Goal: Check status: Check status

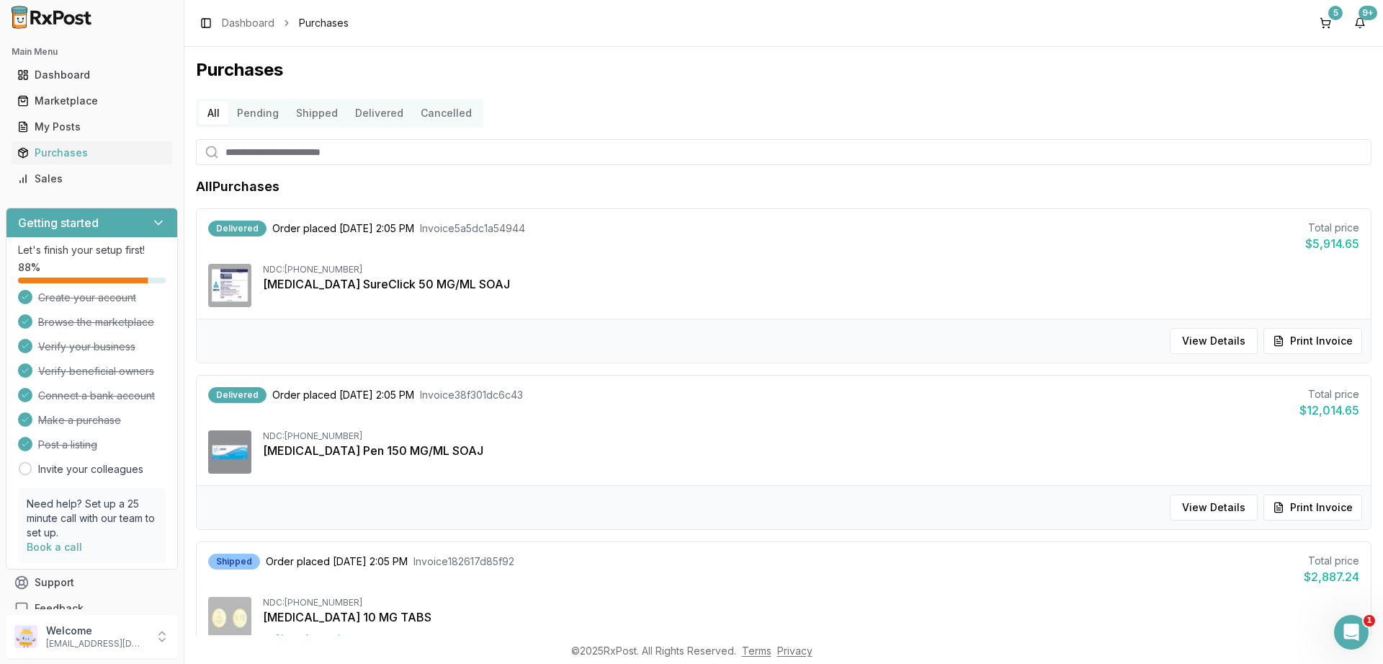
scroll to position [52, 0]
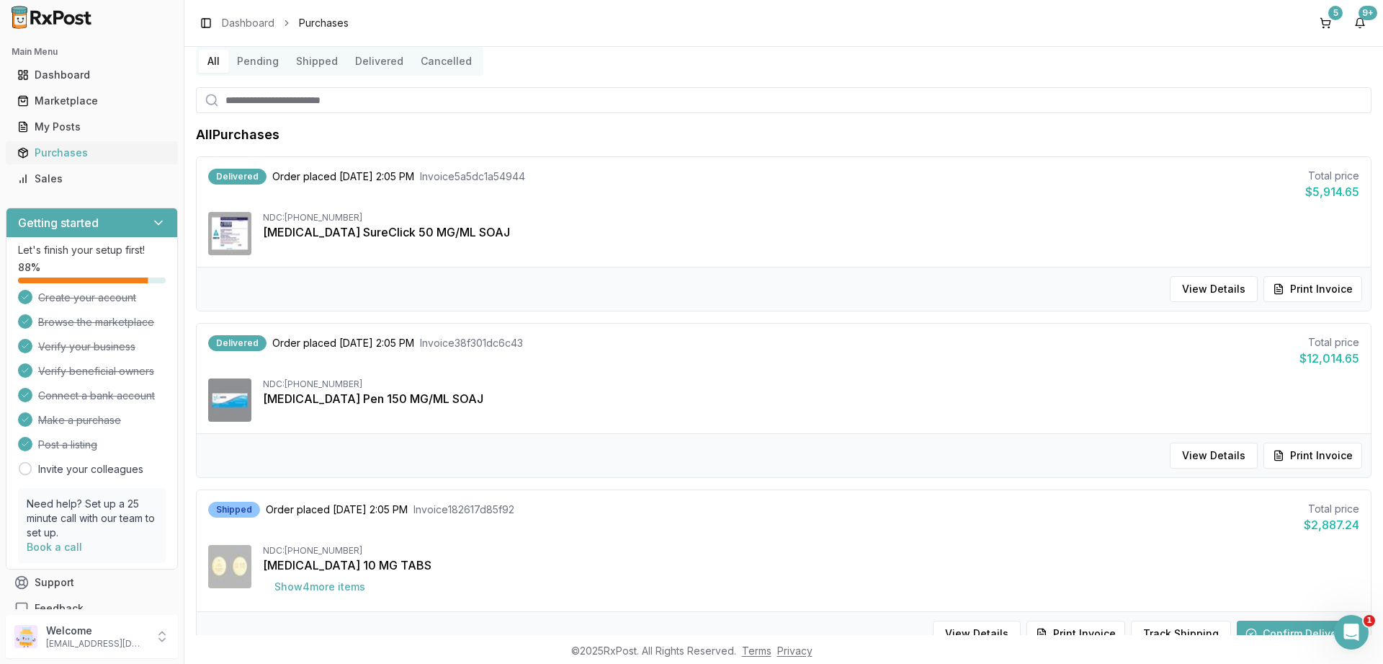
click at [61, 151] on div "Purchases" at bounding box center [91, 153] width 149 height 14
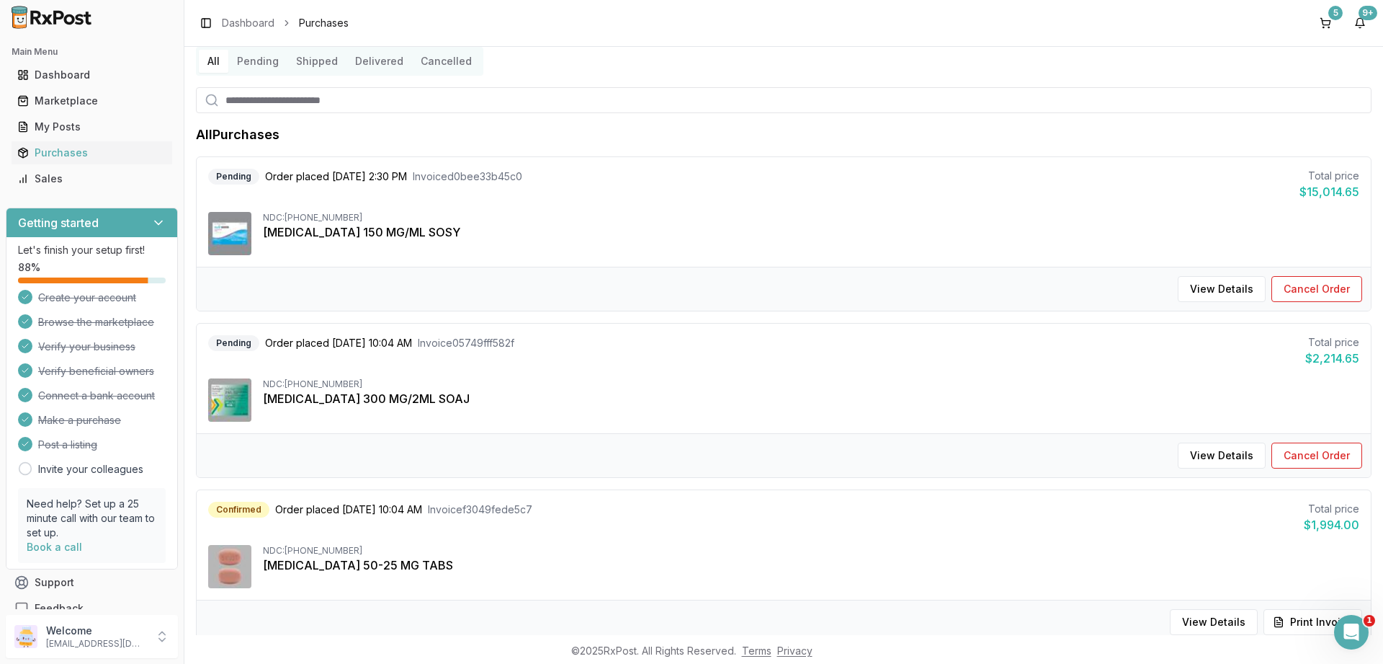
click at [383, 63] on button "Delivered" at bounding box center [380, 61] width 66 height 23
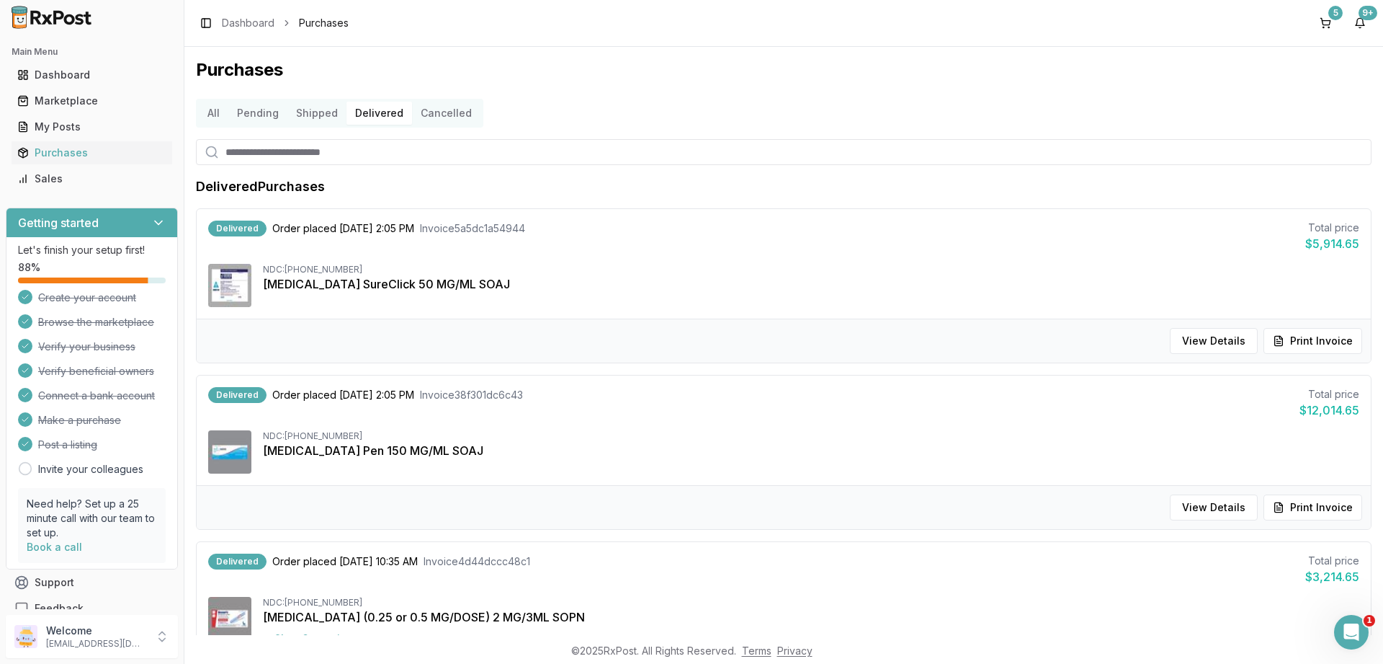
click at [317, 111] on button "Shipped" at bounding box center [316, 113] width 59 height 23
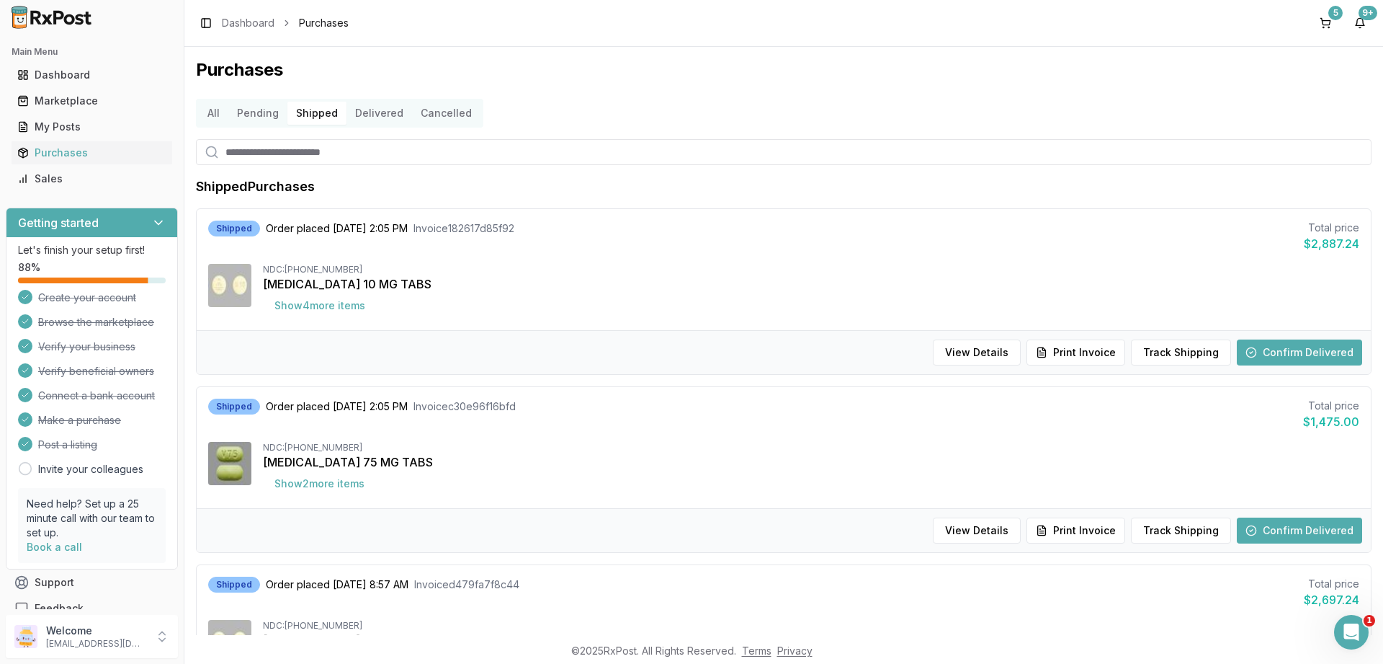
scroll to position [86, 0]
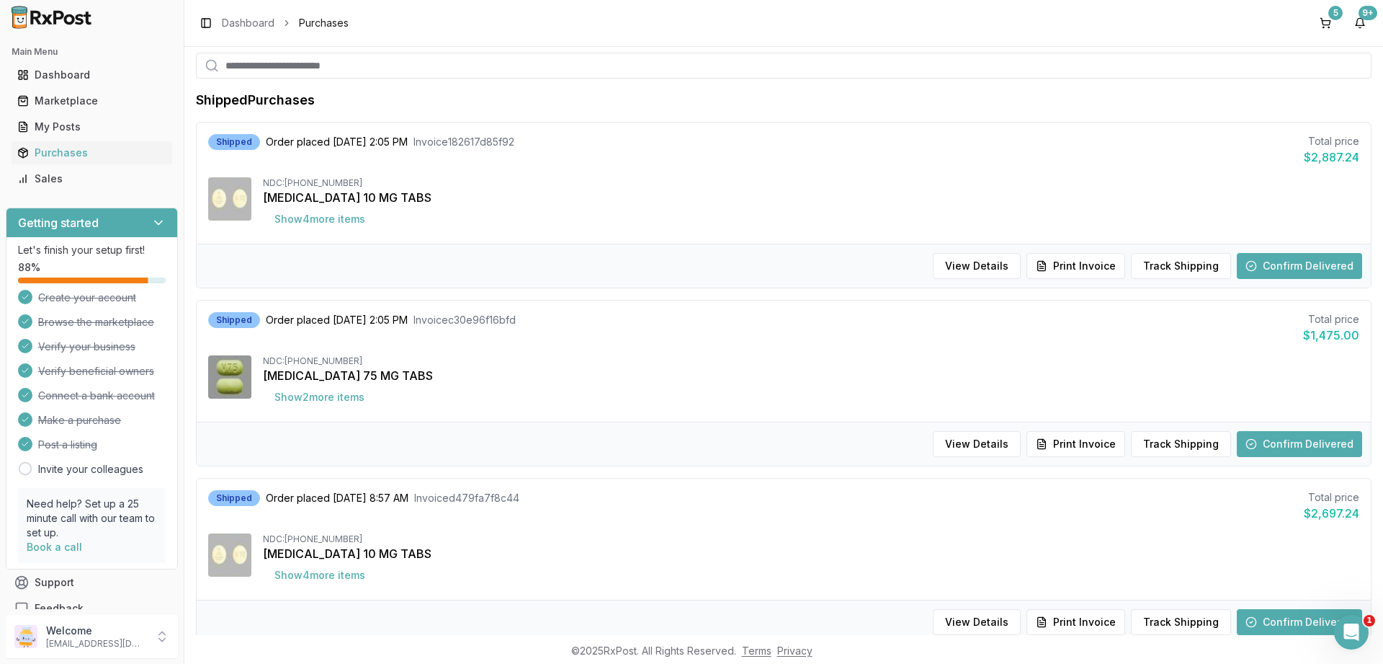
click at [1288, 446] on button "Confirm Delivered" at bounding box center [1299, 444] width 125 height 26
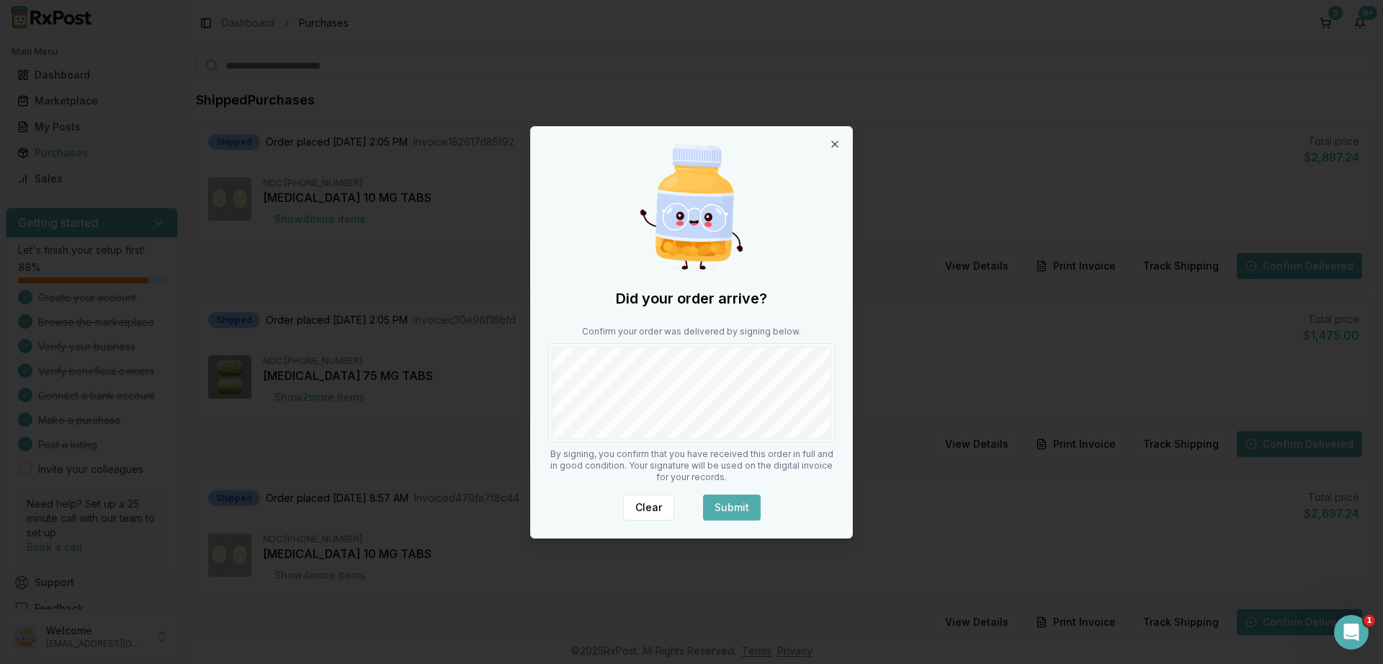
click at [749, 507] on button "Submit" at bounding box center [732, 507] width 58 height 26
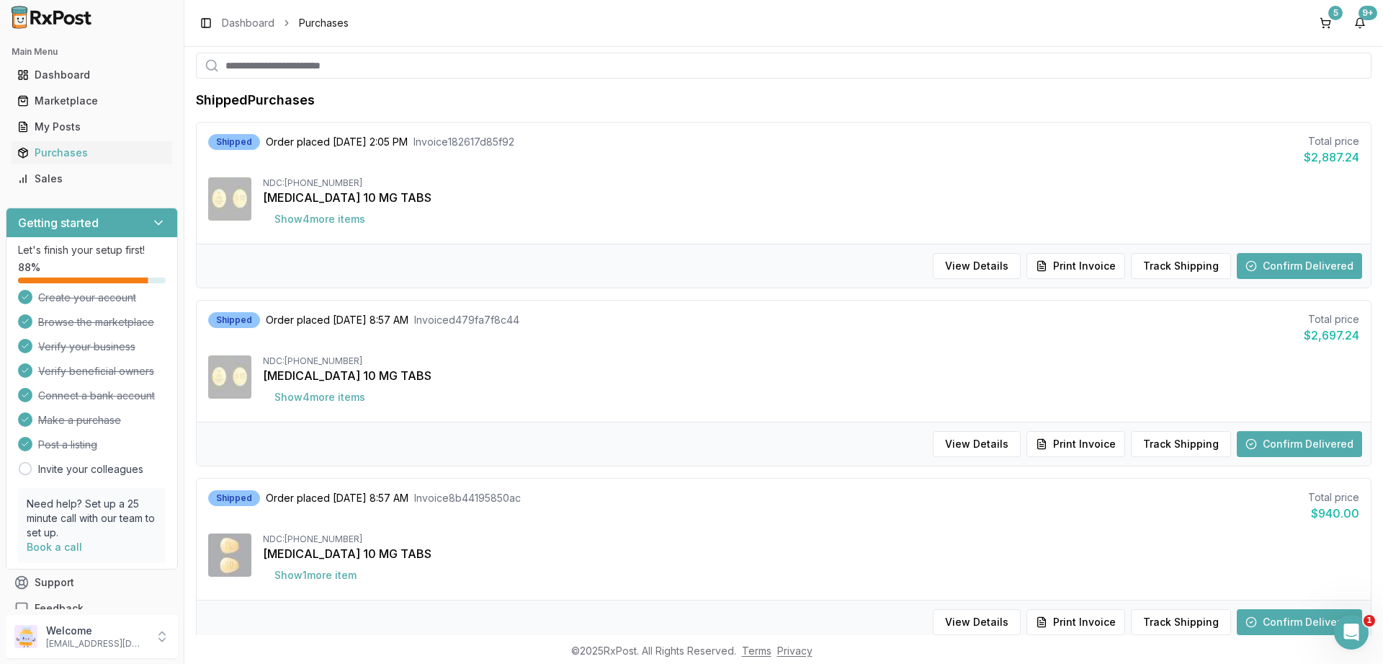
click at [1276, 435] on button "Confirm Delivered" at bounding box center [1299, 444] width 125 height 26
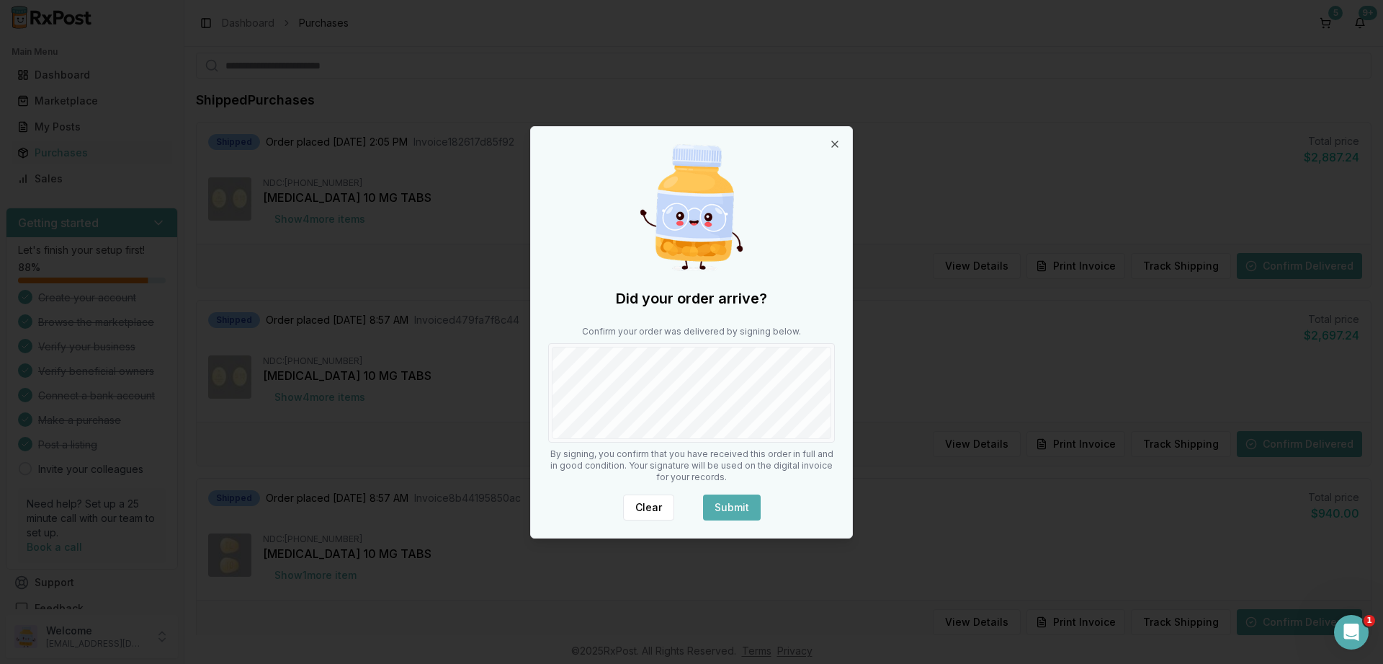
click at [744, 488] on div "Did your order arrive? Confirm your order was delivered by signing below. By si…" at bounding box center [691, 332] width 321 height 411
click at [745, 500] on button "Submit" at bounding box center [732, 507] width 58 height 26
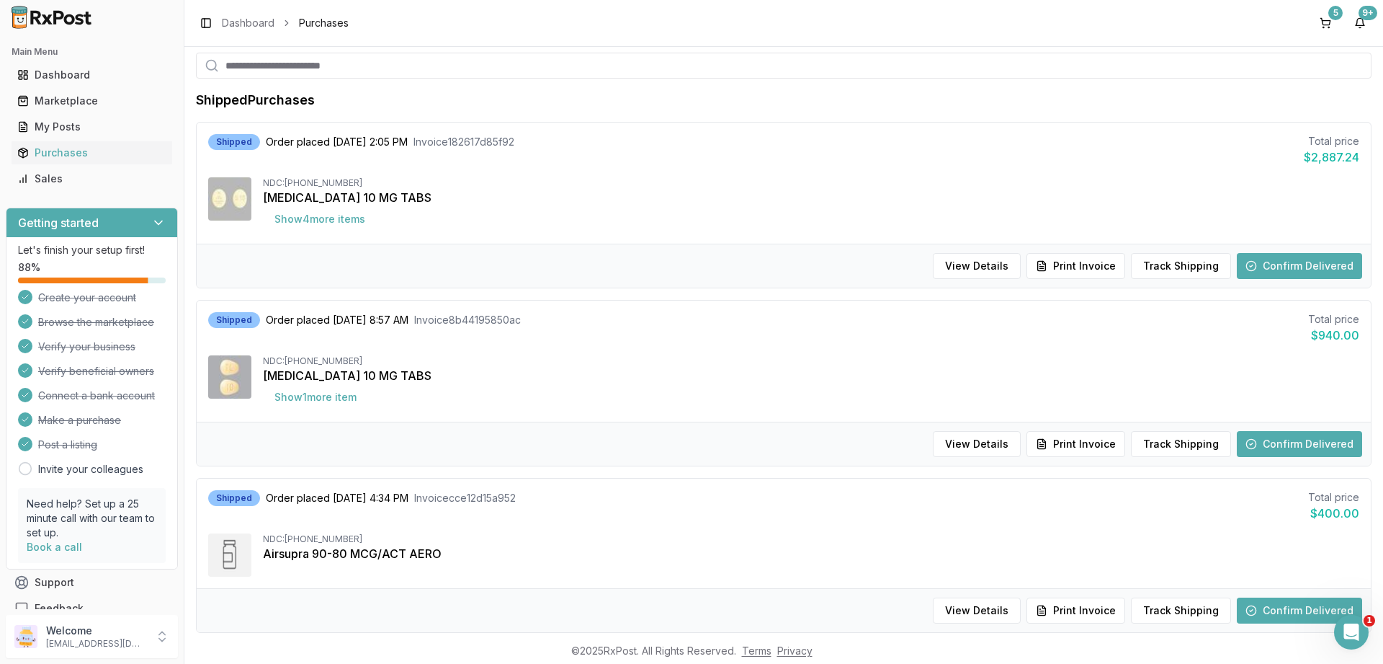
click at [1292, 600] on button "Confirm Delivered" at bounding box center [1299, 610] width 125 height 26
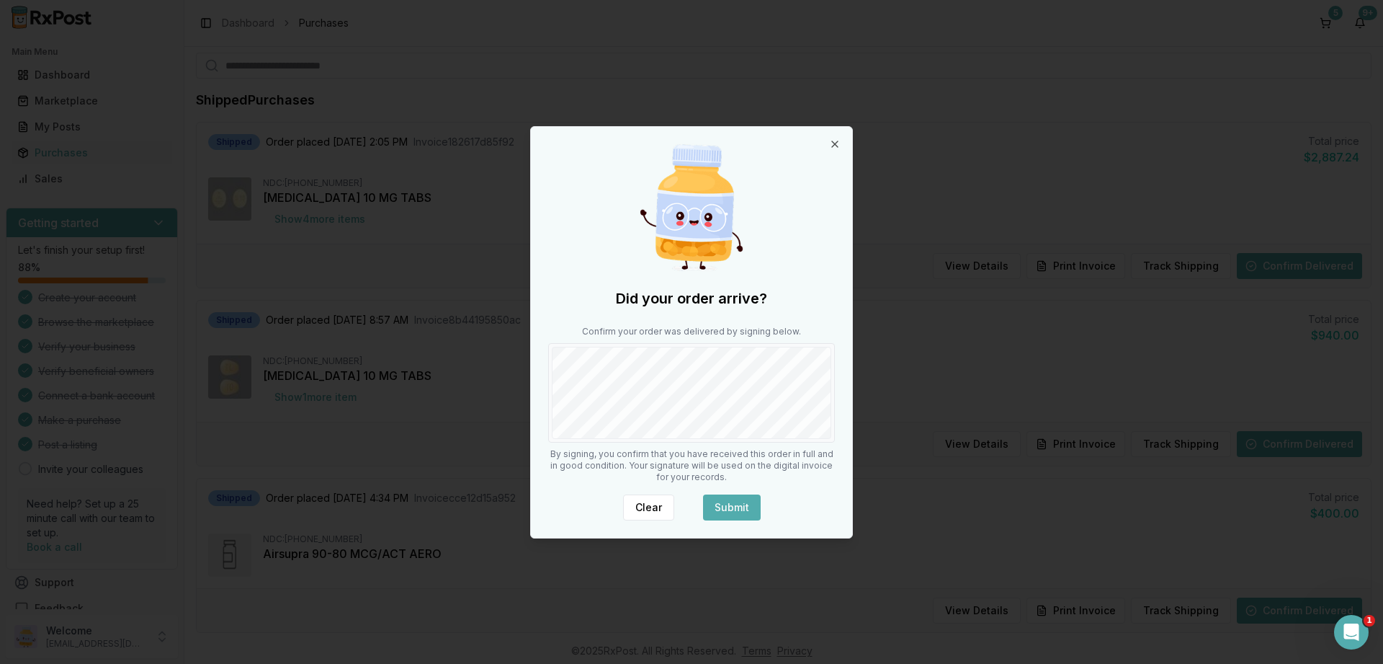
click at [721, 501] on button "Submit" at bounding box center [732, 507] width 58 height 26
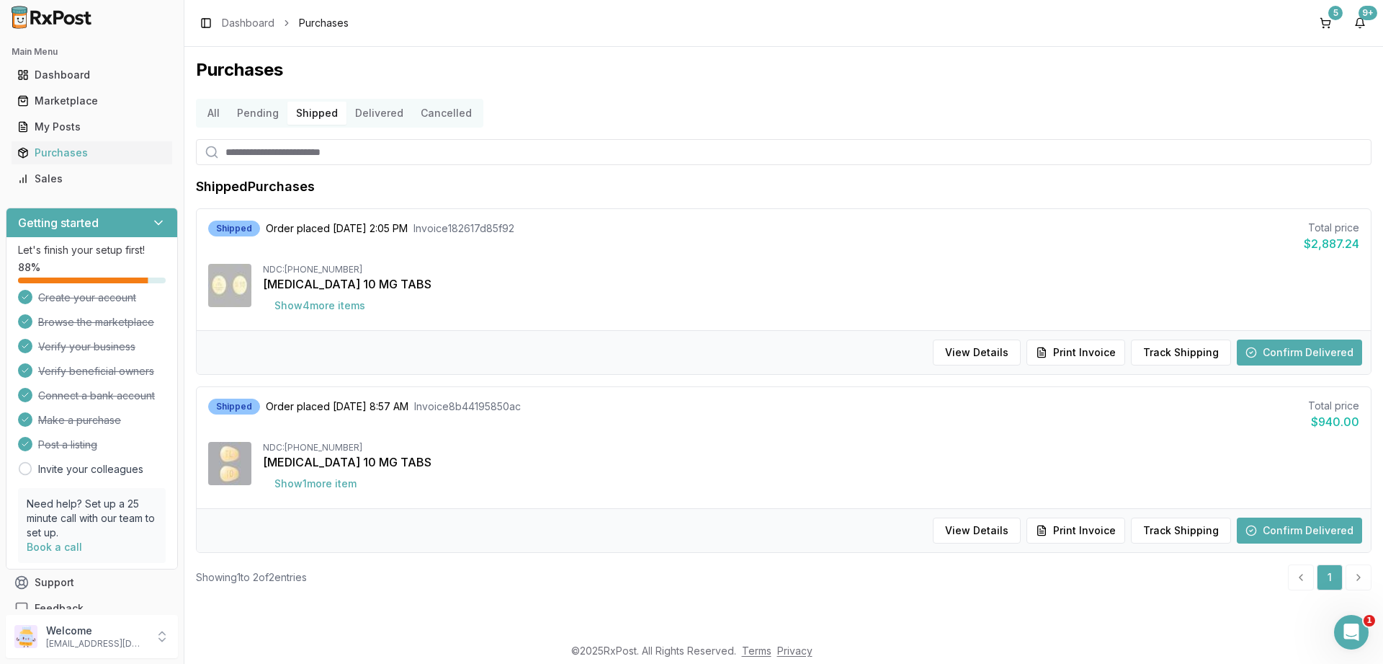
click at [1285, 524] on button "Confirm Delivered" at bounding box center [1299, 530] width 125 height 26
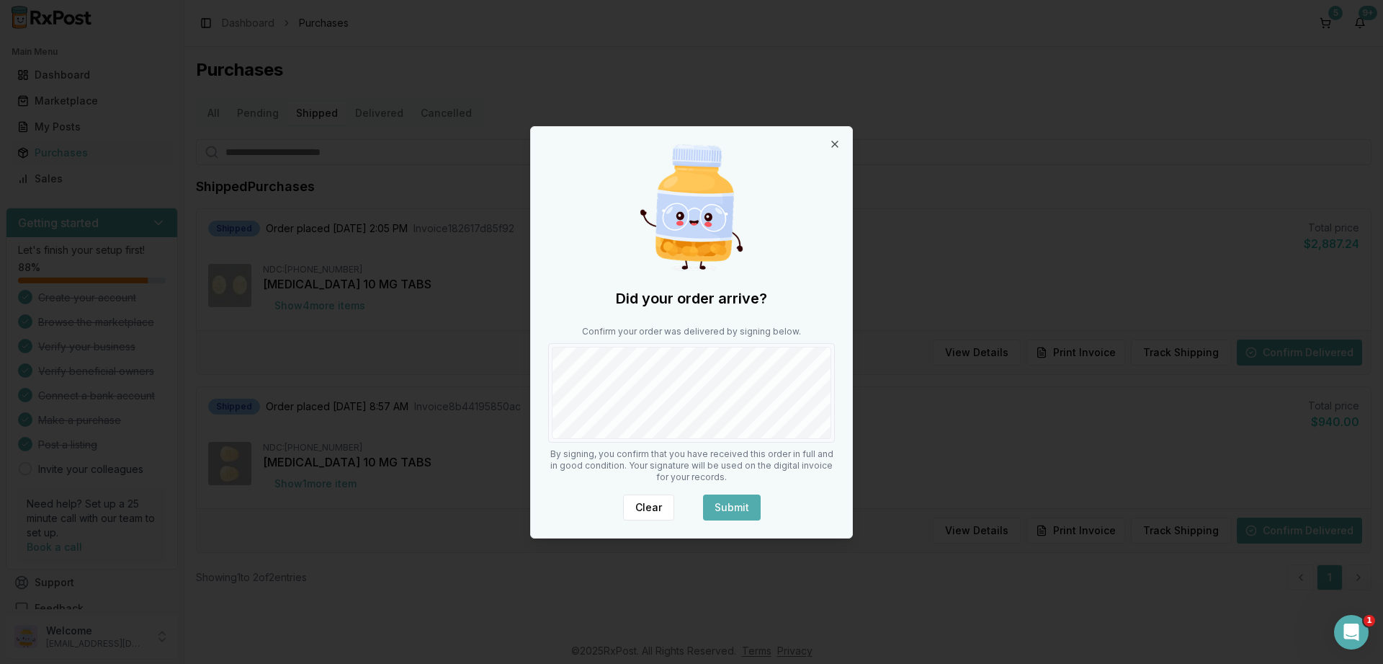
click at [745, 509] on button "Submit" at bounding box center [732, 507] width 58 height 26
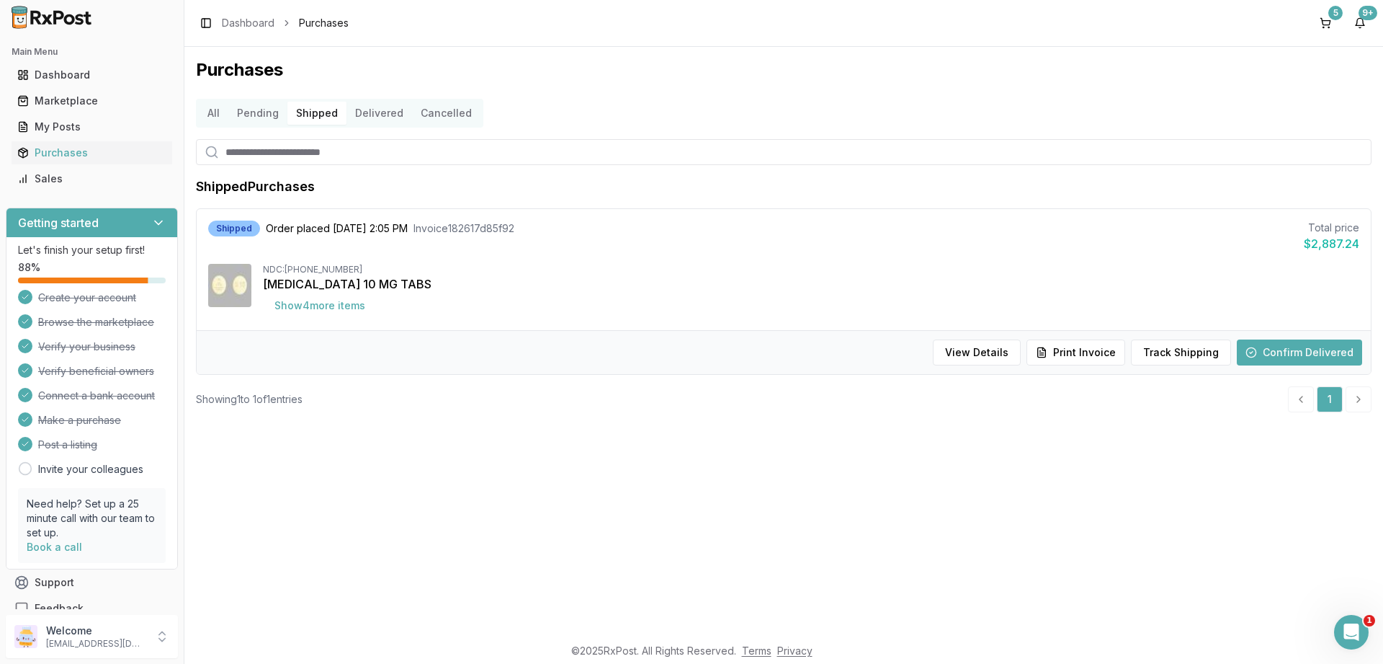
click at [1262, 349] on button "Confirm Delivered" at bounding box center [1299, 352] width 125 height 26
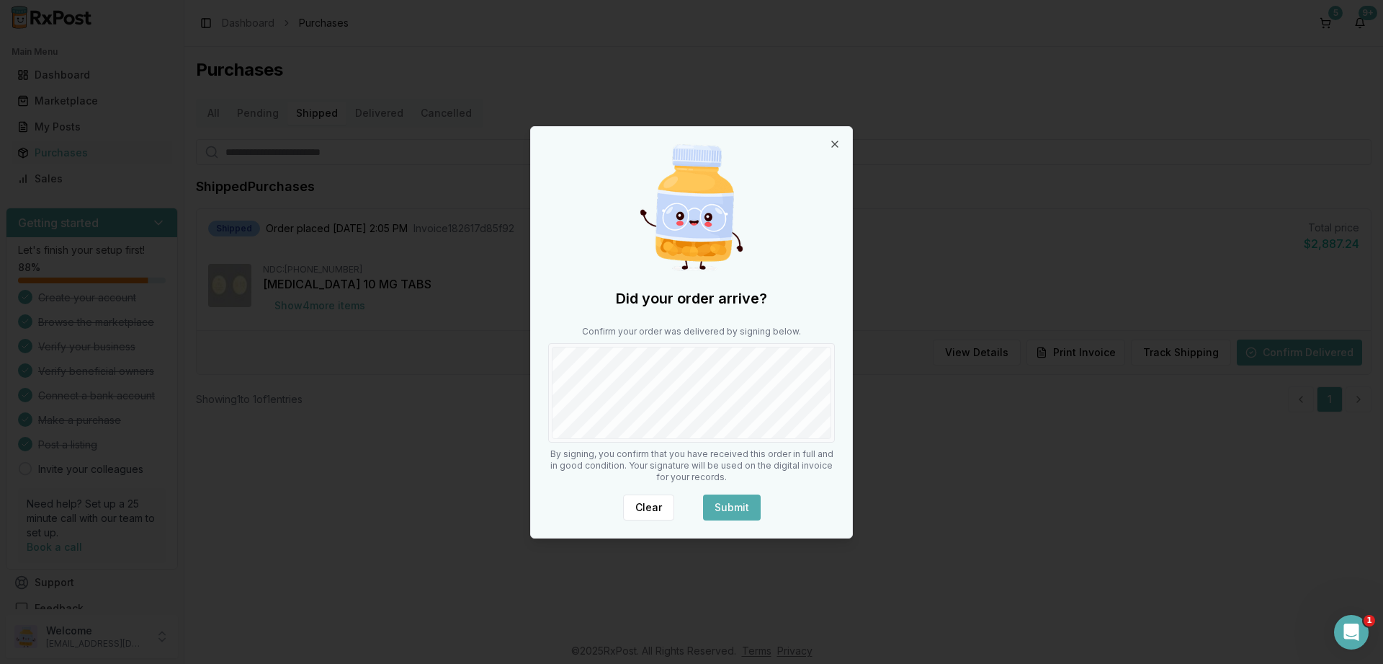
click at [713, 498] on button "Submit" at bounding box center [732, 507] width 58 height 26
